Goal: Task Accomplishment & Management: Use online tool/utility

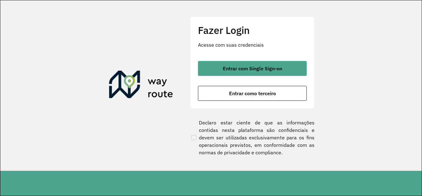
click at [247, 59] on div "Fazer Login Acesse com suas credenciais Entrar com Single Sign-on Entrar como t…" at bounding box center [252, 62] width 124 height 92
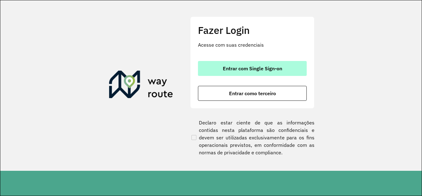
click at [247, 73] on button "Entrar com Single Sign-on" at bounding box center [252, 68] width 109 height 15
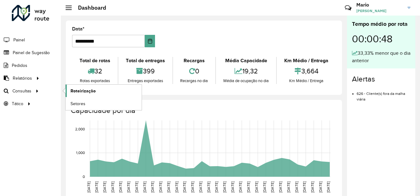
click at [70, 95] on link "Roteirização" at bounding box center [103, 90] width 76 height 12
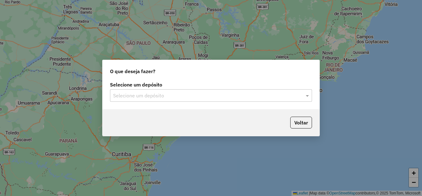
click at [212, 99] on div "Selecione um depósito" at bounding box center [211, 95] width 202 height 12
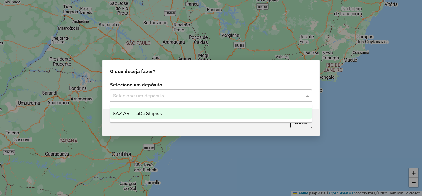
click at [157, 113] on span "SAZ AR - TaDa Shipick" at bounding box center [137, 113] width 49 height 5
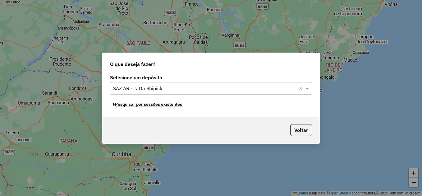
click at [143, 104] on button "Pesquisar por sessões existentes" at bounding box center [147, 104] width 75 height 10
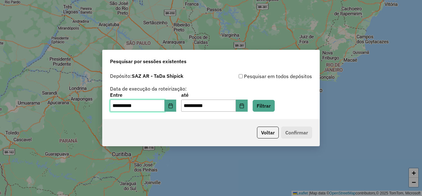
click at [160, 107] on input "**********" at bounding box center [137, 105] width 55 height 12
click at [170, 106] on span "**********" at bounding box center [143, 105] width 66 height 12
click at [172, 108] on icon "Choose Date" at bounding box center [170, 105] width 4 height 5
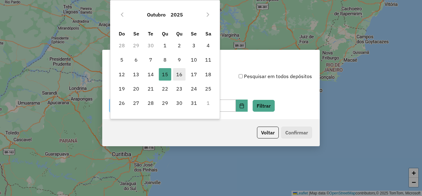
click at [177, 73] on span "16" at bounding box center [179, 74] width 12 height 12
type input "**********"
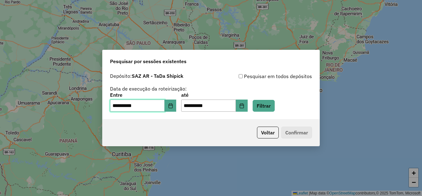
click at [177, 73] on span "16" at bounding box center [179, 74] width 12 height 12
click at [274, 103] on button "Filtrar" at bounding box center [263, 106] width 22 height 12
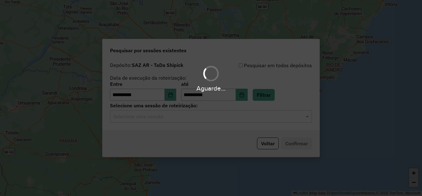
click at [138, 117] on hb-app "**********" at bounding box center [211, 98] width 422 height 196
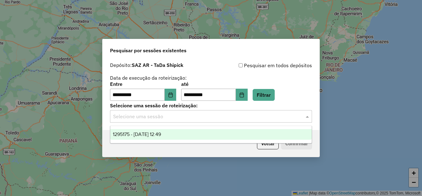
click at [138, 117] on input "text" at bounding box center [204, 116] width 183 height 7
click at [148, 130] on div "1295175 - 16/10/2025 12:49" at bounding box center [210, 134] width 201 height 11
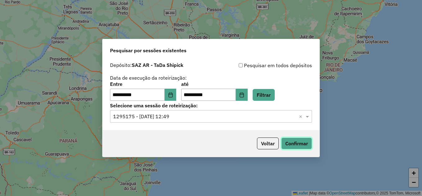
click at [302, 146] on button "Confirmar" at bounding box center [296, 143] width 31 height 12
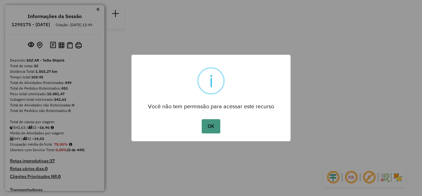
click at [211, 127] on button "OK" at bounding box center [210, 126] width 18 height 14
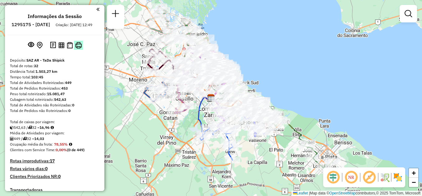
click at [79, 48] on img at bounding box center [78, 45] width 7 height 7
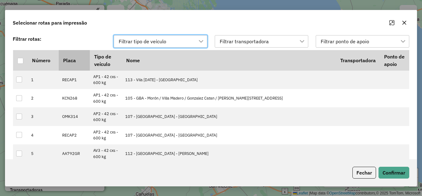
scroll to position [5, 28]
click at [19, 61] on div at bounding box center [20, 60] width 6 height 6
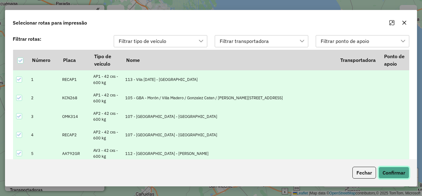
click at [399, 173] on button "Confirmar" at bounding box center [393, 172] width 31 height 12
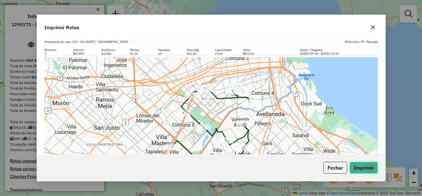
click at [365, 167] on button "Imprimir" at bounding box center [363, 167] width 28 height 12
